Goal: Task Accomplishment & Management: Use online tool/utility

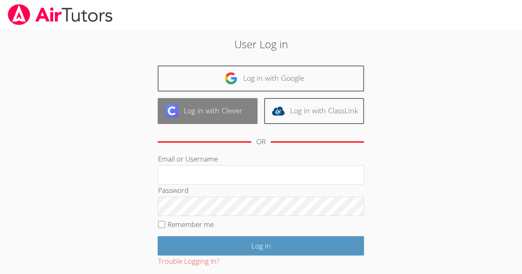
click at [185, 113] on link "Log in with Clever" at bounding box center [208, 111] width 100 height 26
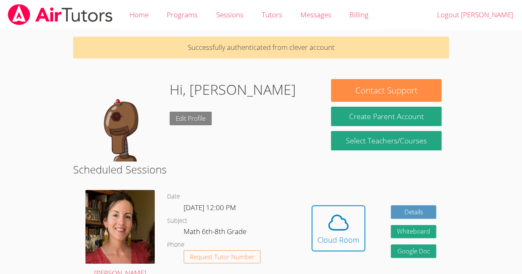
click at [199, 115] on link "Edit Profile" at bounding box center [191, 119] width 42 height 14
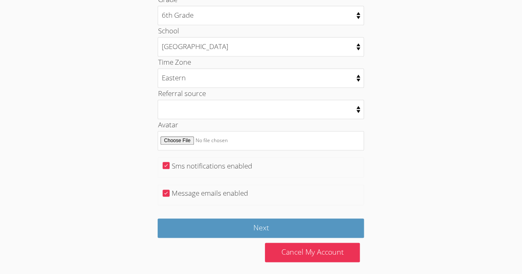
scroll to position [414, 0]
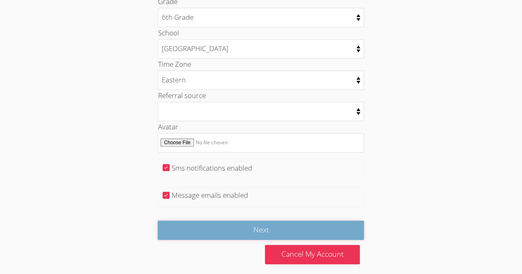
click at [212, 221] on input "Next" at bounding box center [261, 230] width 206 height 19
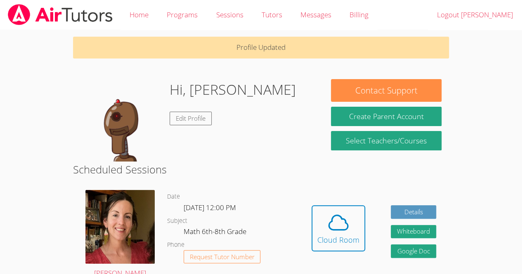
click at [200, 128] on div "Hi, Gabriela Edit Profile" at bounding box center [233, 120] width 126 height 83
drag, startPoint x: 255, startPoint y: 108, endPoint x: 272, endPoint y: 112, distance: 17.0
click at [272, 112] on div "Hi, Gabriela Edit Profile" at bounding box center [198, 120] width 236 height 83
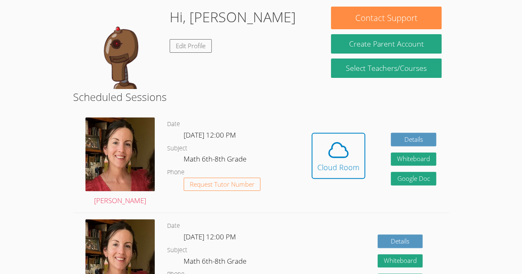
scroll to position [71, 0]
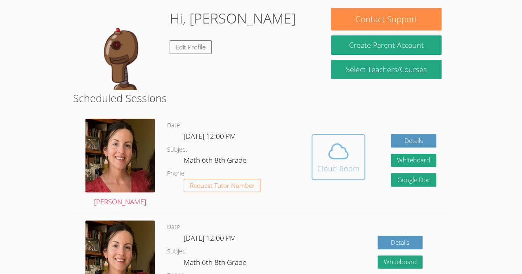
click at [342, 160] on icon at bounding box center [338, 151] width 23 height 23
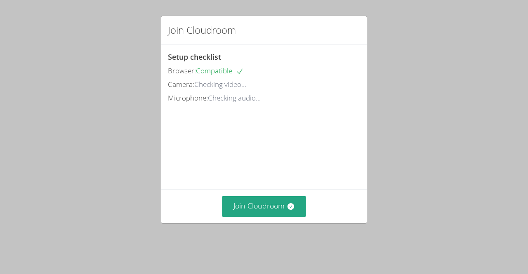
click at [526, 40] on div "Join Cloudroom Setup checklist Browser: Compatible Camera: Checking video... Mi…" at bounding box center [264, 137] width 528 height 274
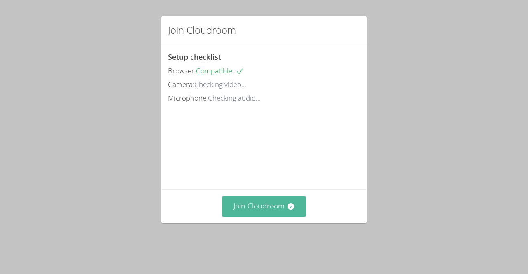
click at [252, 214] on button "Join Cloudroom" at bounding box center [264, 206] width 85 height 20
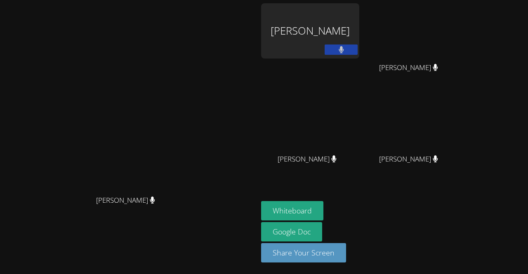
click at [359, 51] on div "Gabriela Perez-Ramirez" at bounding box center [310, 30] width 98 height 55
click at [359, 49] on div "[PERSON_NAME]" at bounding box center [310, 30] width 98 height 55
click at [359, 38] on div "[PERSON_NAME]" at bounding box center [310, 30] width 98 height 55
click at [346, 255] on button "Share Your Screen" at bounding box center [303, 252] width 85 height 19
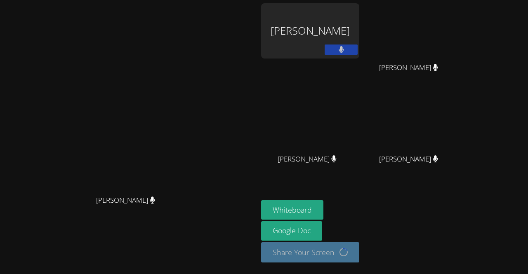
click at [347, 51] on div "[PERSON_NAME]" at bounding box center [310, 30] width 98 height 55
click at [344, 50] on icon at bounding box center [341, 49] width 5 height 7
click at [346, 50] on icon at bounding box center [341, 49] width 9 height 7
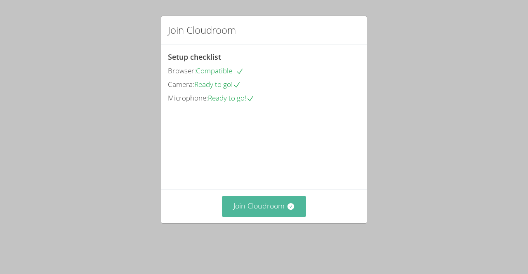
click at [258, 215] on button "Join Cloudroom" at bounding box center [264, 206] width 85 height 20
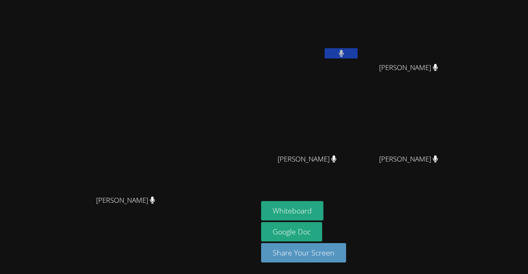
click at [344, 51] on icon at bounding box center [341, 53] width 5 height 7
click at [358, 58] on button at bounding box center [341, 53] width 33 height 10
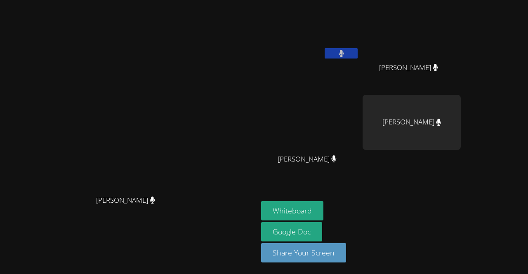
click at [359, 10] on video at bounding box center [310, 30] width 98 height 55
click at [344, 51] on icon at bounding box center [341, 53] width 5 height 7
click at [358, 53] on button at bounding box center [341, 53] width 33 height 10
click at [191, 50] on video at bounding box center [129, 120] width 124 height 141
click at [67, 121] on video at bounding box center [129, 120] width 124 height 141
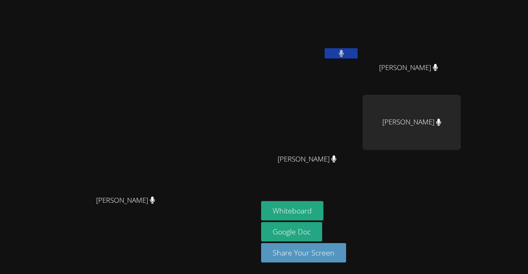
click at [67, 129] on video at bounding box center [129, 120] width 124 height 141
click at [191, 115] on video at bounding box center [129, 120] width 124 height 141
click at [67, 191] on video at bounding box center [129, 120] width 124 height 141
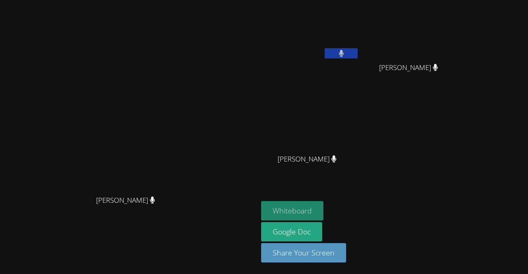
click at [323, 207] on button "Whiteboard" at bounding box center [292, 210] width 62 height 19
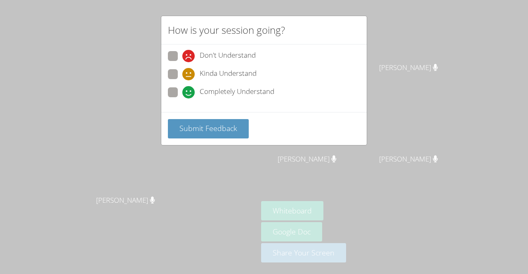
click at [182, 80] on span at bounding box center [182, 80] width 0 height 0
click at [182, 74] on input "Kinda Understand" at bounding box center [185, 72] width 7 height 7
radio input "true"
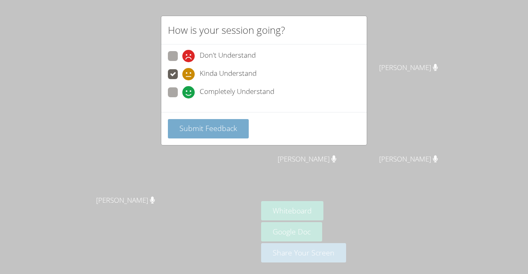
click at [233, 129] on span "Submit Feedback" at bounding box center [208, 128] width 58 height 10
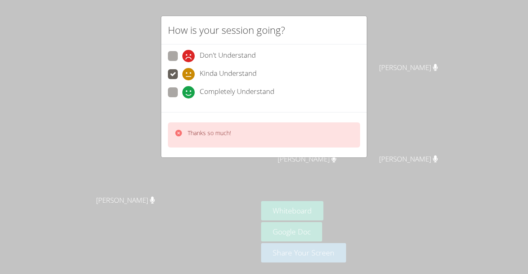
click at [256, 161] on div "How is your session going? Don't Understand Kinda Understand Completely Underst…" at bounding box center [264, 137] width 528 height 274
click at [177, 132] on icon at bounding box center [178, 133] width 7 height 7
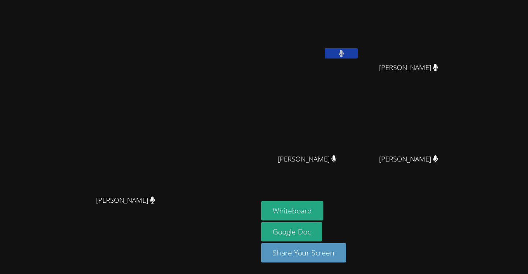
click at [156, 174] on video at bounding box center [129, 120] width 124 height 141
